Goal: Browse casually: Explore the website without a specific task or goal

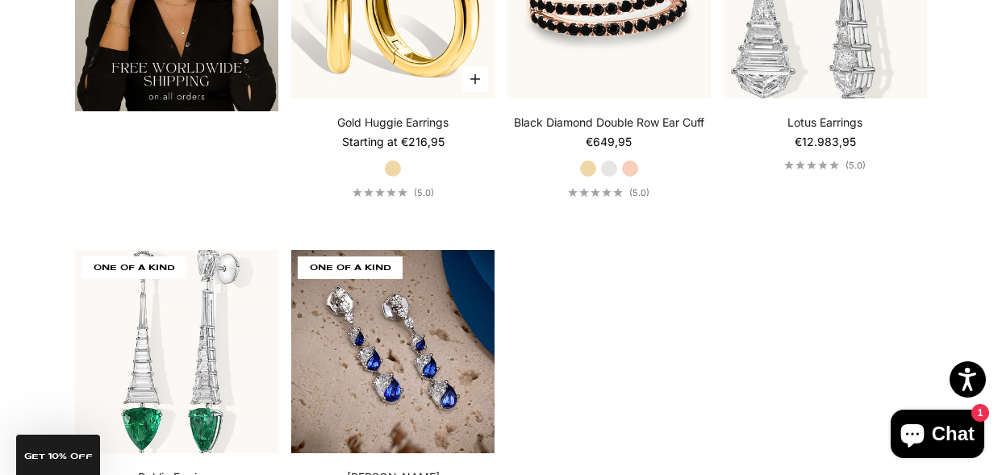
scroll to position [7, 0]
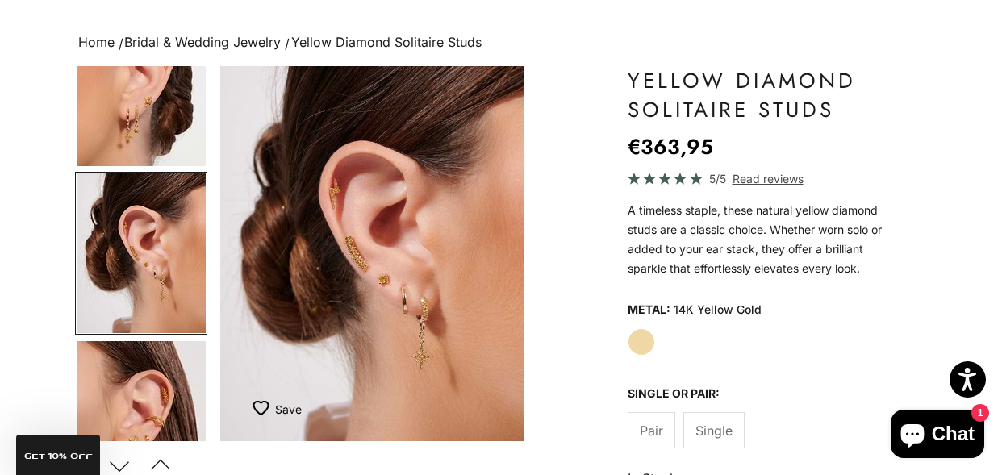
scroll to position [97, 0]
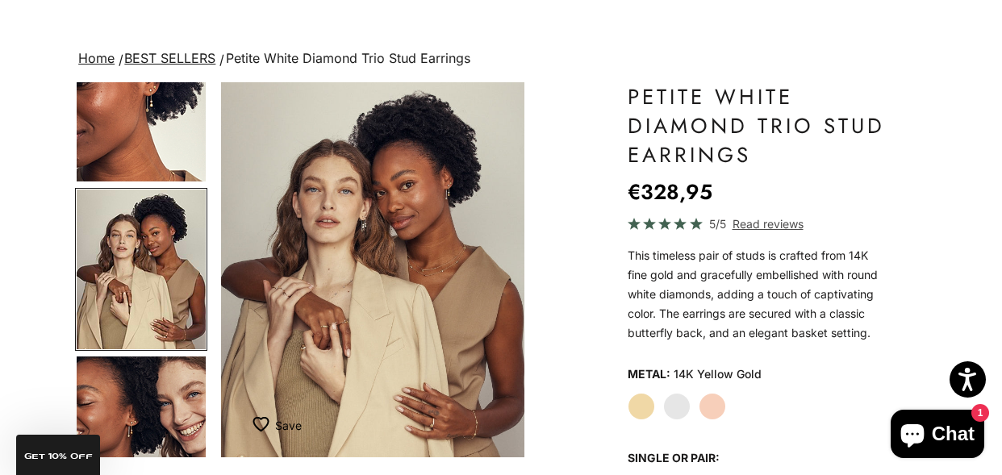
scroll to position [82, 0]
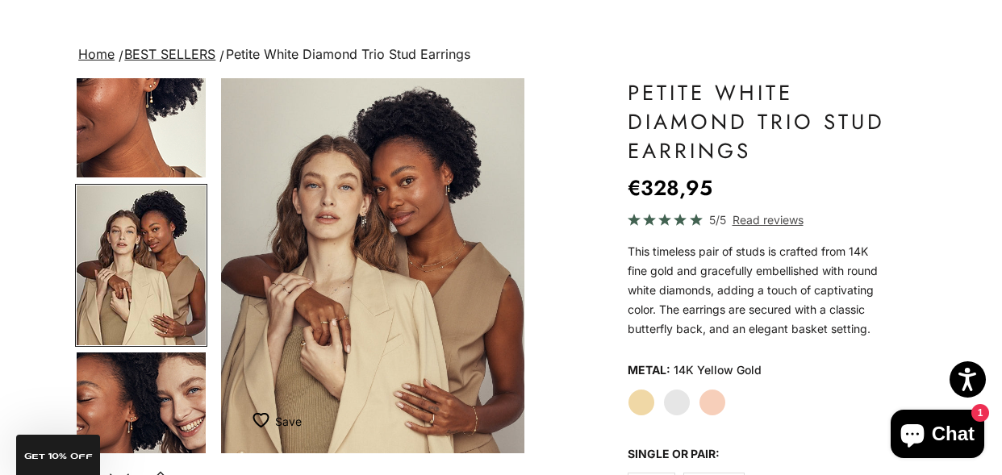
click at [141, 115] on img "Go to item 8" at bounding box center [141, 98] width 129 height 160
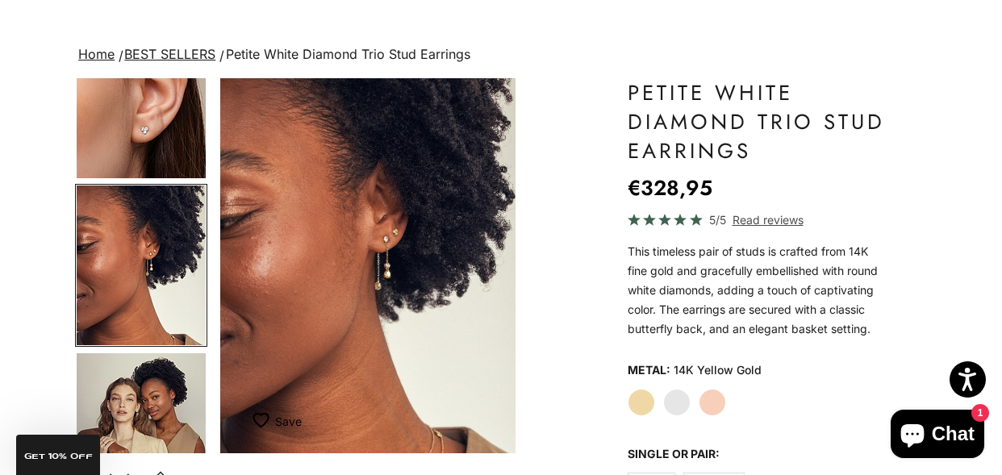
scroll to position [0, 970]
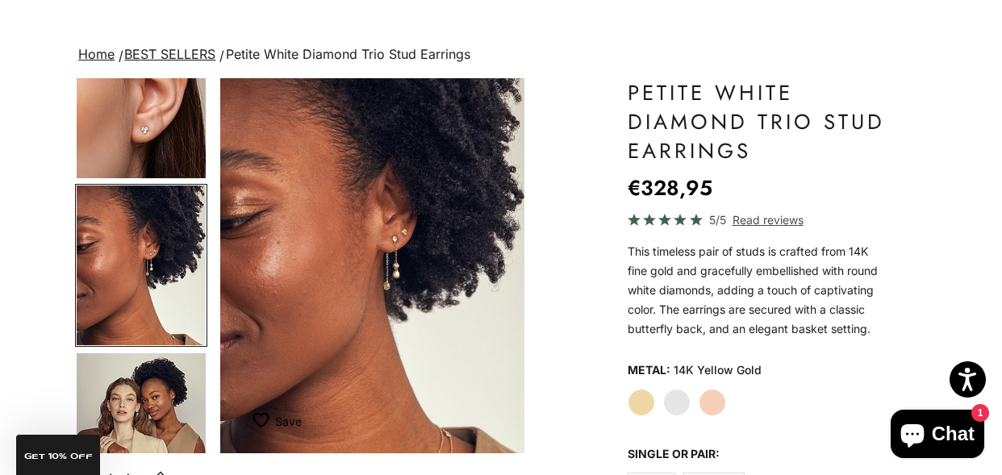
click at [156, 122] on img "Go to item 4" at bounding box center [141, 99] width 129 height 160
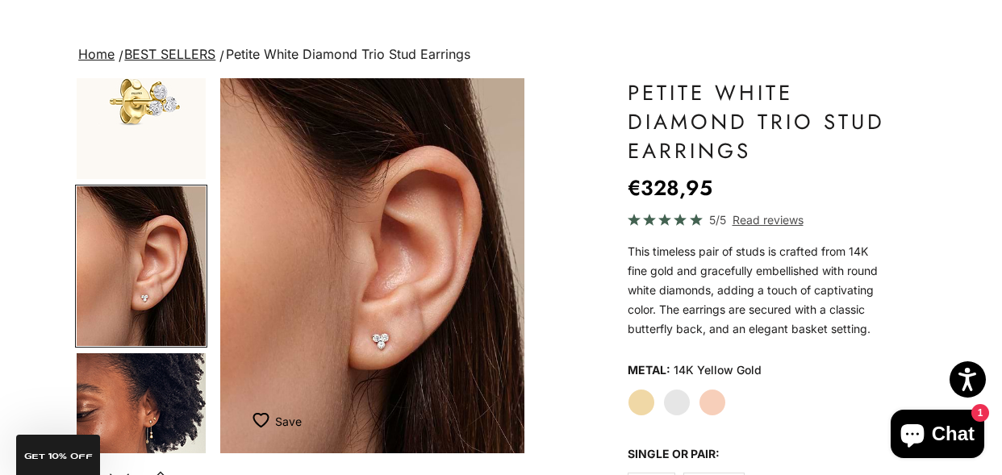
scroll to position [0, 646]
click at [402, 341] on img "Item 4 of 17" at bounding box center [372, 265] width 304 height 375
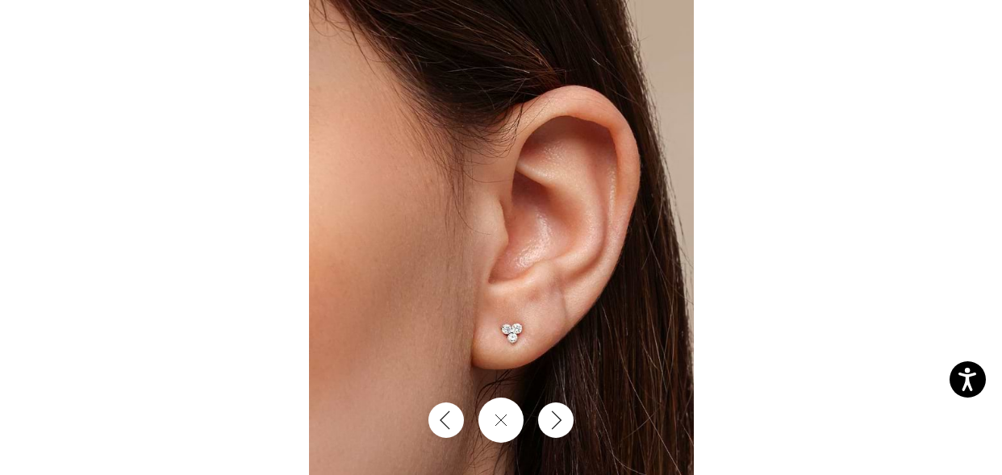
click at [463, 344] on img at bounding box center [501, 237] width 385 height 475
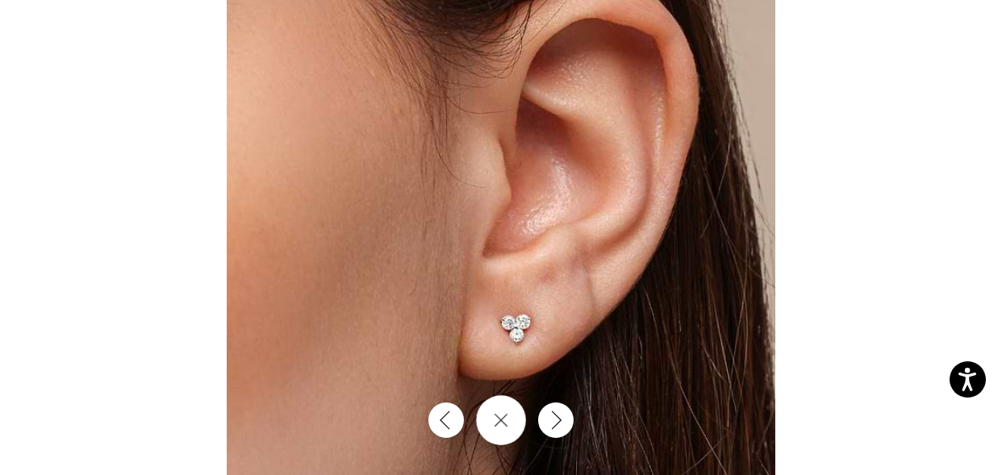
click at [488, 420] on button "Close gallery" at bounding box center [501, 420] width 50 height 50
